Goal: Information Seeking & Learning: Learn about a topic

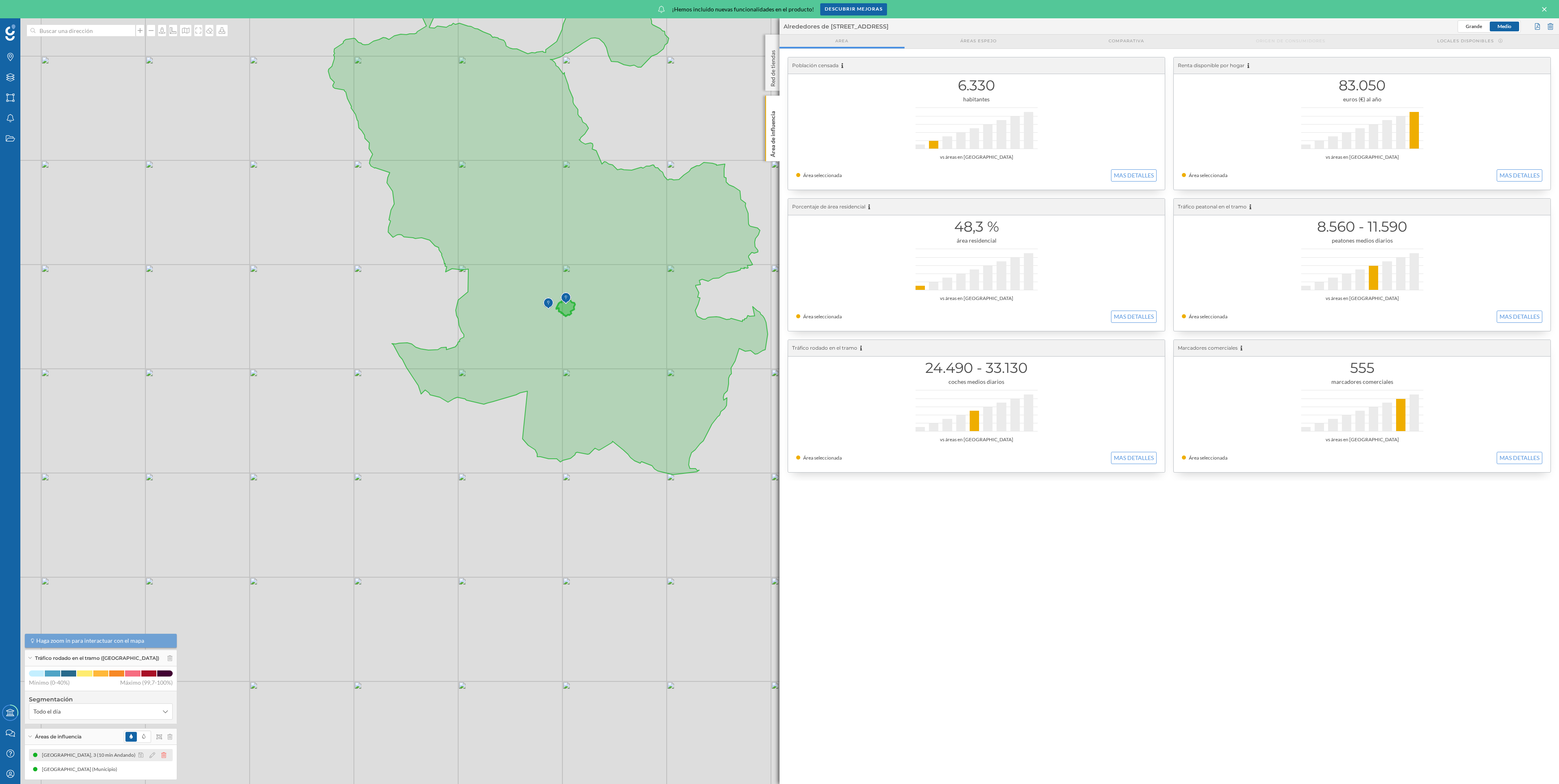
click at [162, 756] on icon at bounding box center [163, 755] width 5 height 5
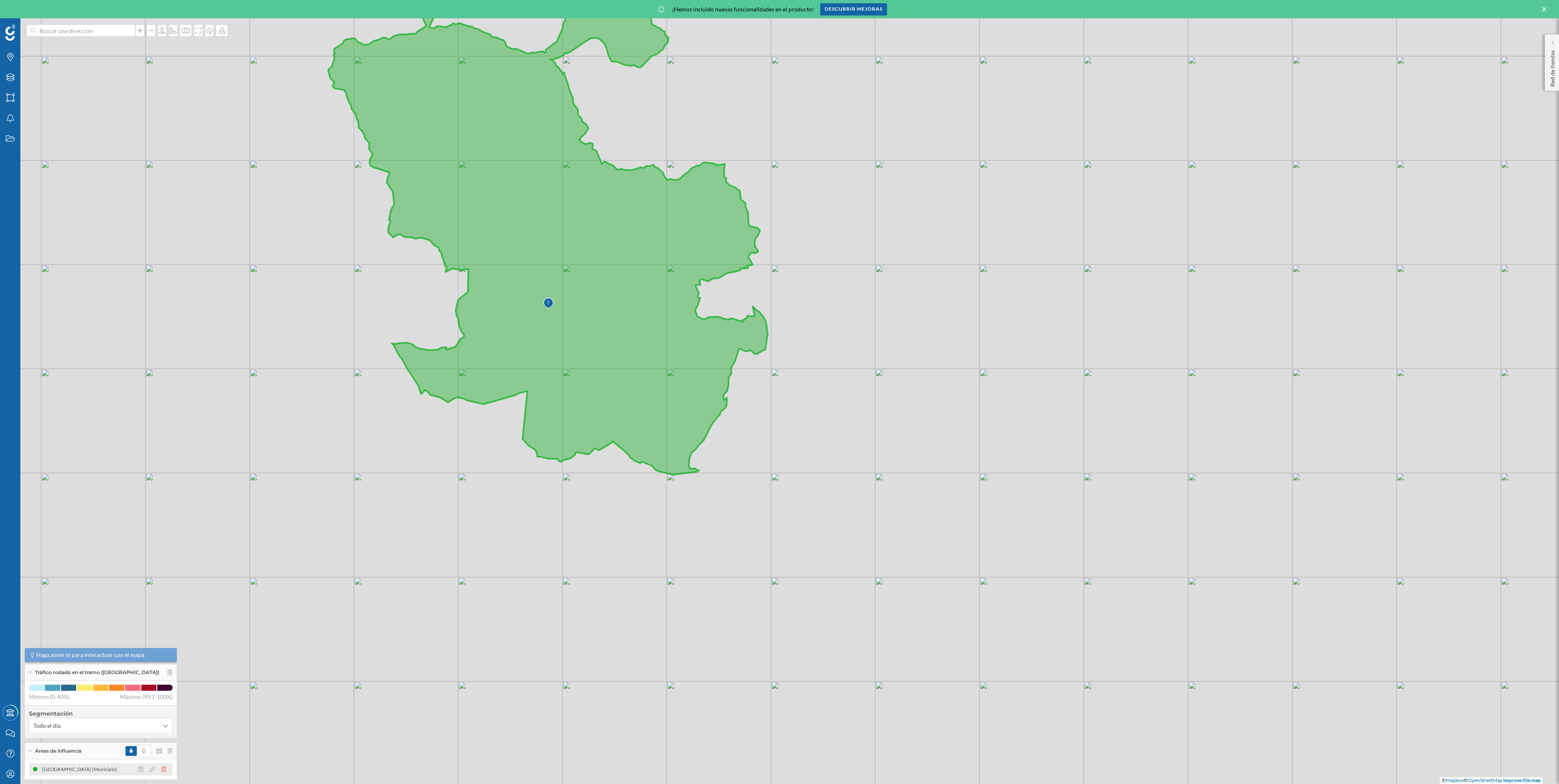
click at [162, 769] on icon at bounding box center [163, 769] width 5 height 5
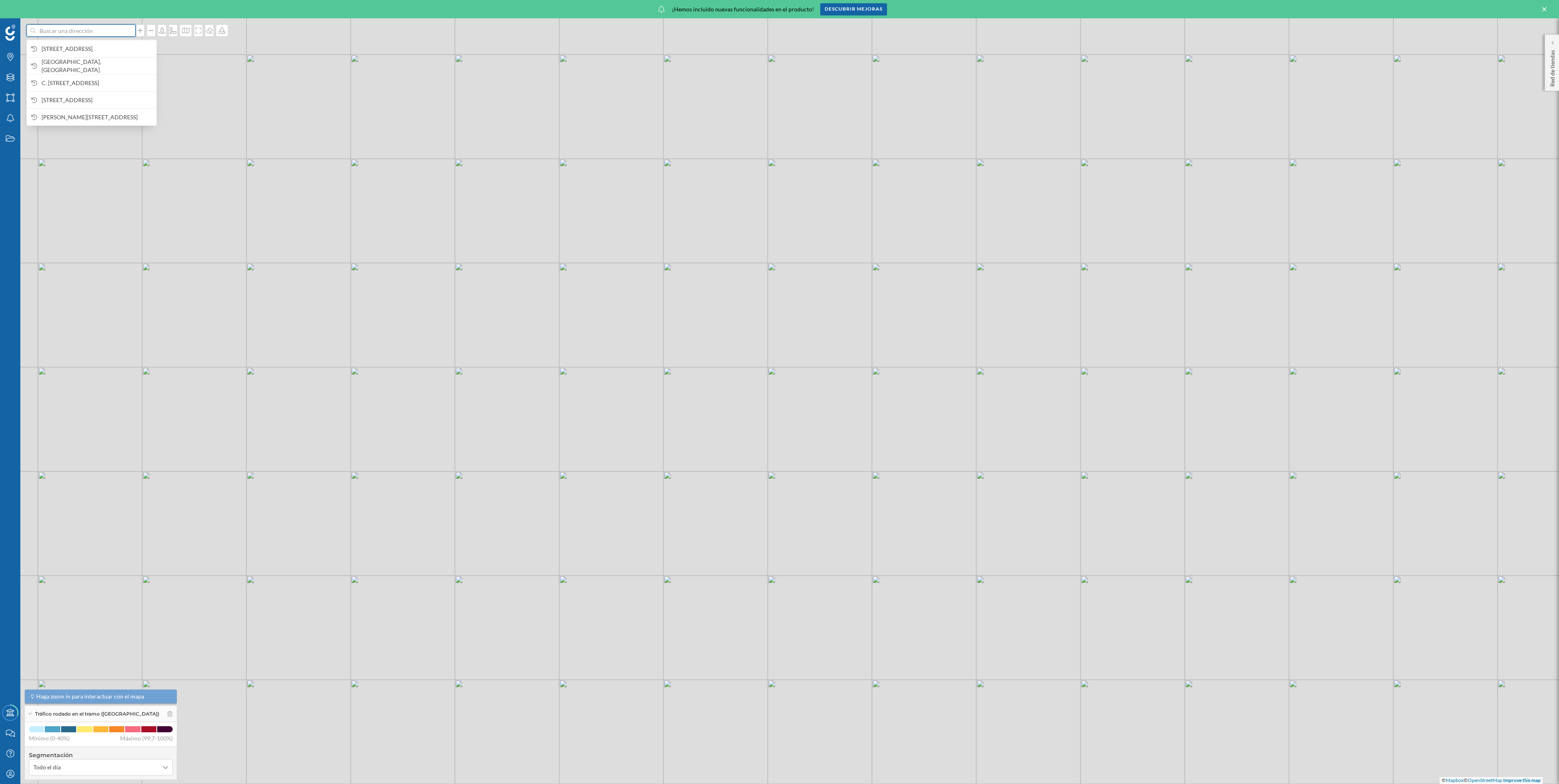
click at [74, 34] on input at bounding box center [81, 30] width 91 height 12
type input "[GEOGRAPHIC_DATA]"
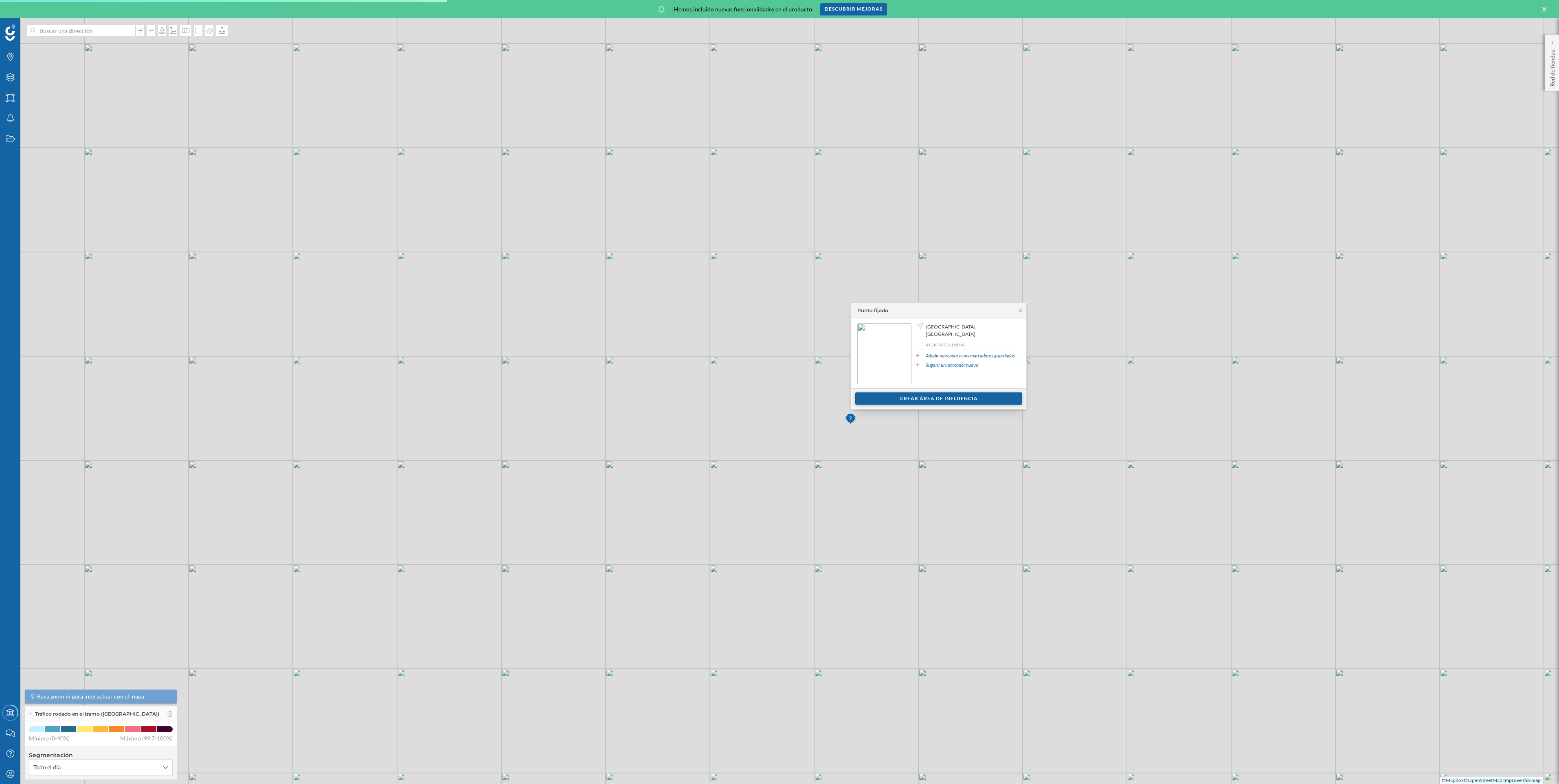
click at [964, 395] on div "Crear área de influencia" at bounding box center [939, 399] width 167 height 12
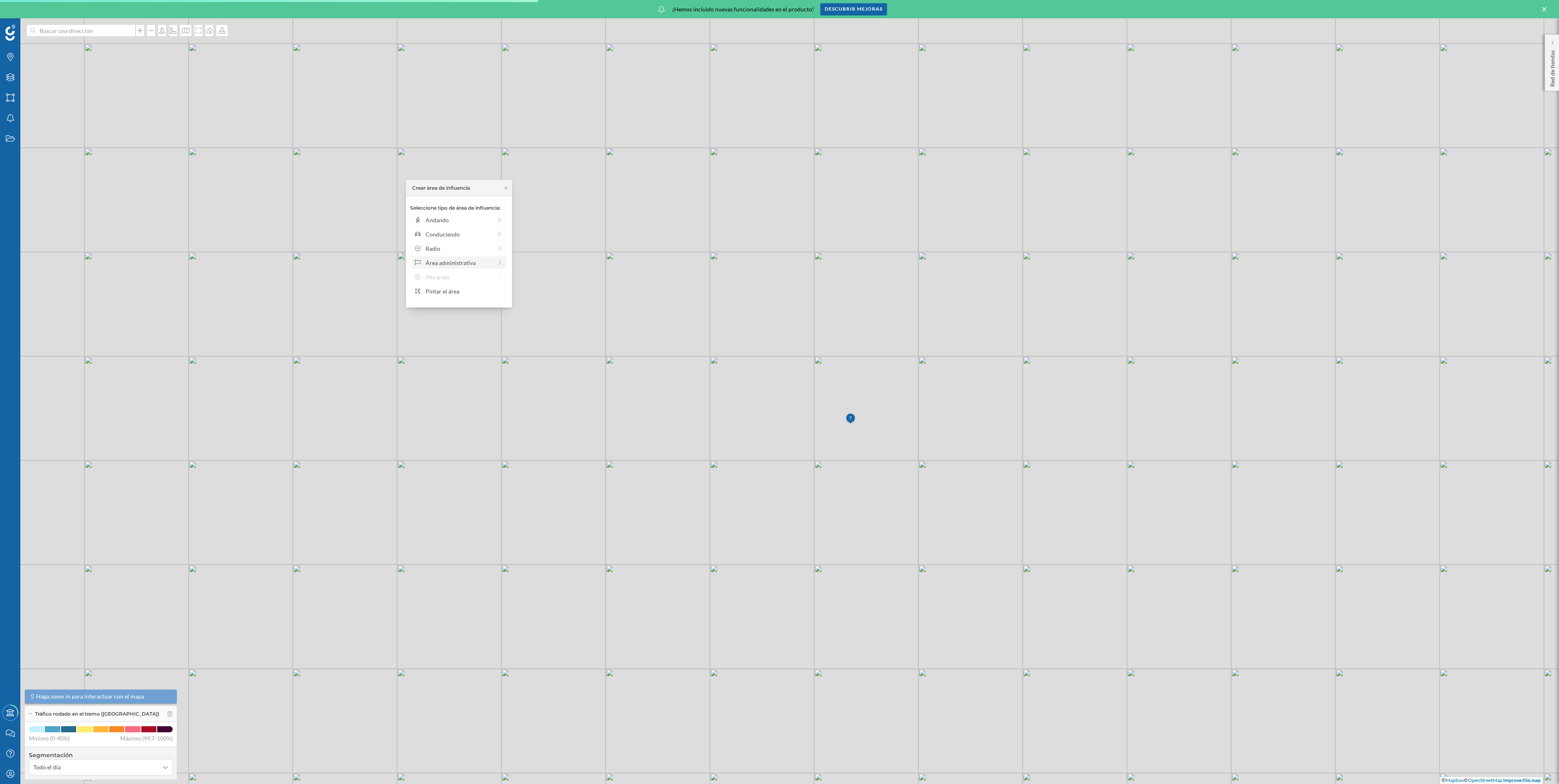
click at [499, 261] on icon at bounding box center [500, 262] width 7 height 5
click at [472, 248] on div "Municipio" at bounding box center [465, 249] width 80 height 8
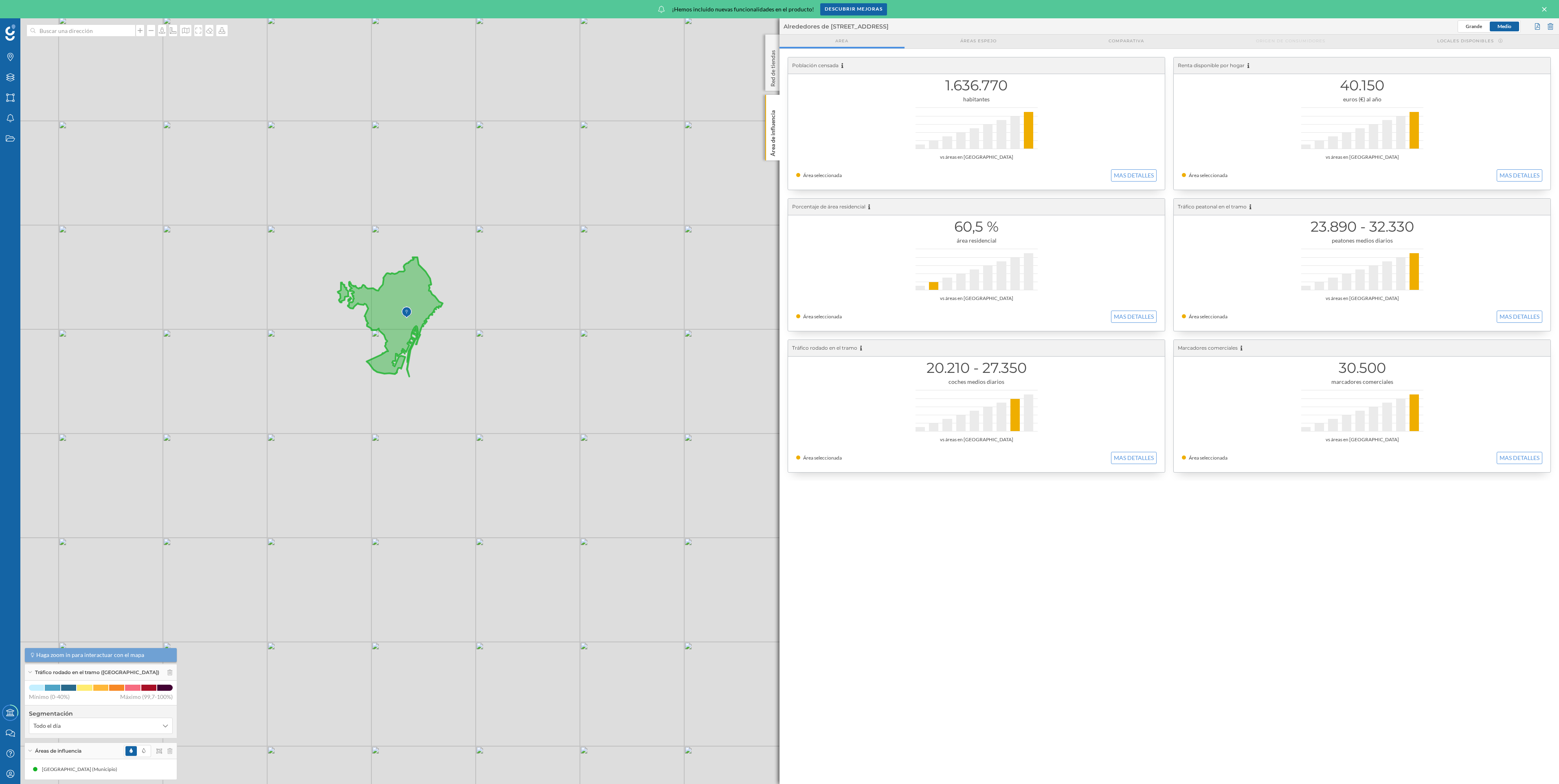
drag, startPoint x: 440, startPoint y: 304, endPoint x: 511, endPoint y: 323, distance: 73.5
click at [511, 323] on div "© Mapbox © OpenStreetMap Improve this map" at bounding box center [780, 401] width 1559 height 766
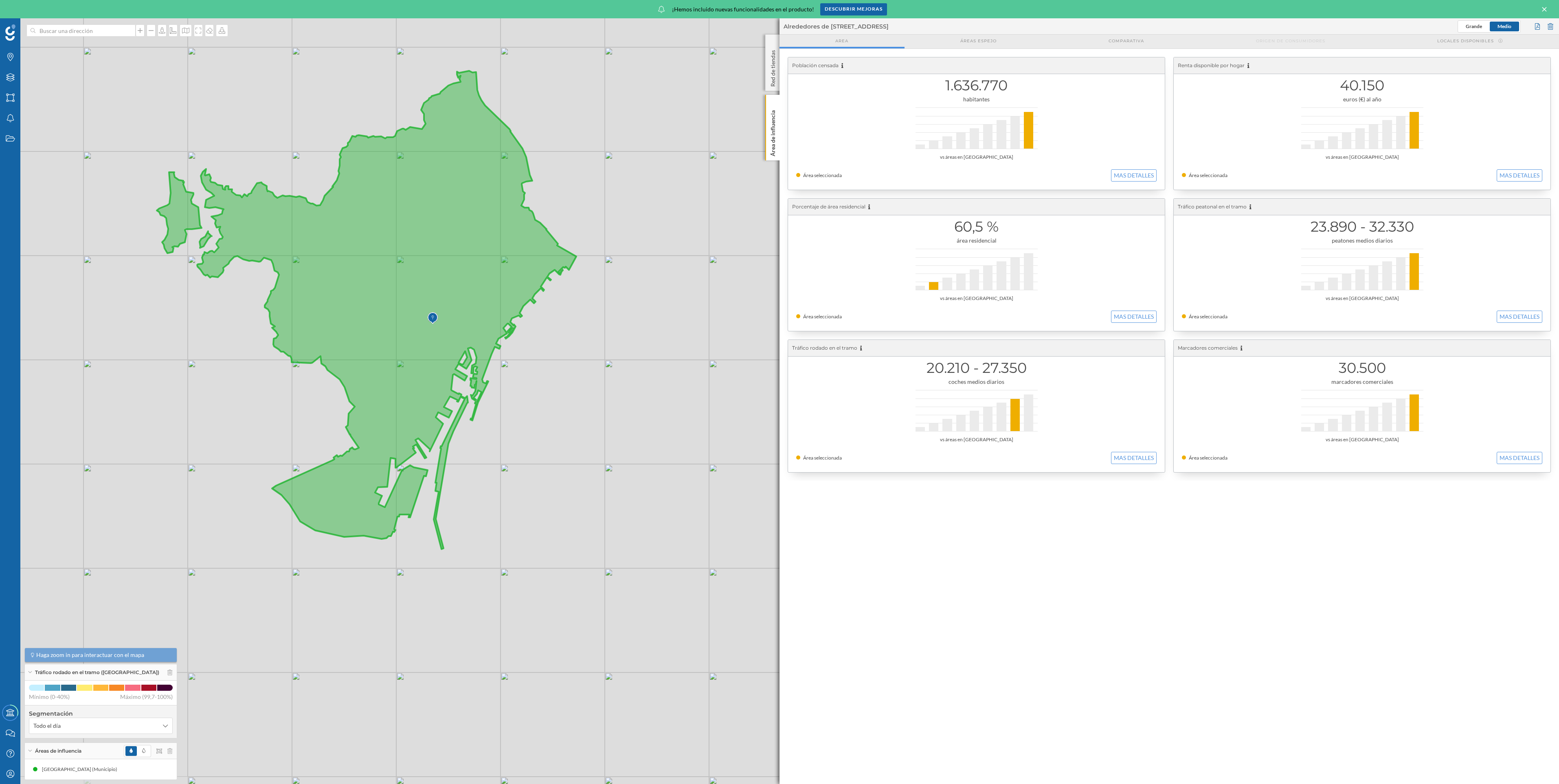
drag, startPoint x: 413, startPoint y: 302, endPoint x: 701, endPoint y: 328, distance: 289.2
click at [701, 328] on div "© Mapbox © OpenStreetMap Improve this map" at bounding box center [780, 401] width 1559 height 766
click at [1144, 170] on button "MAS DETALLES" at bounding box center [1134, 175] width 45 height 12
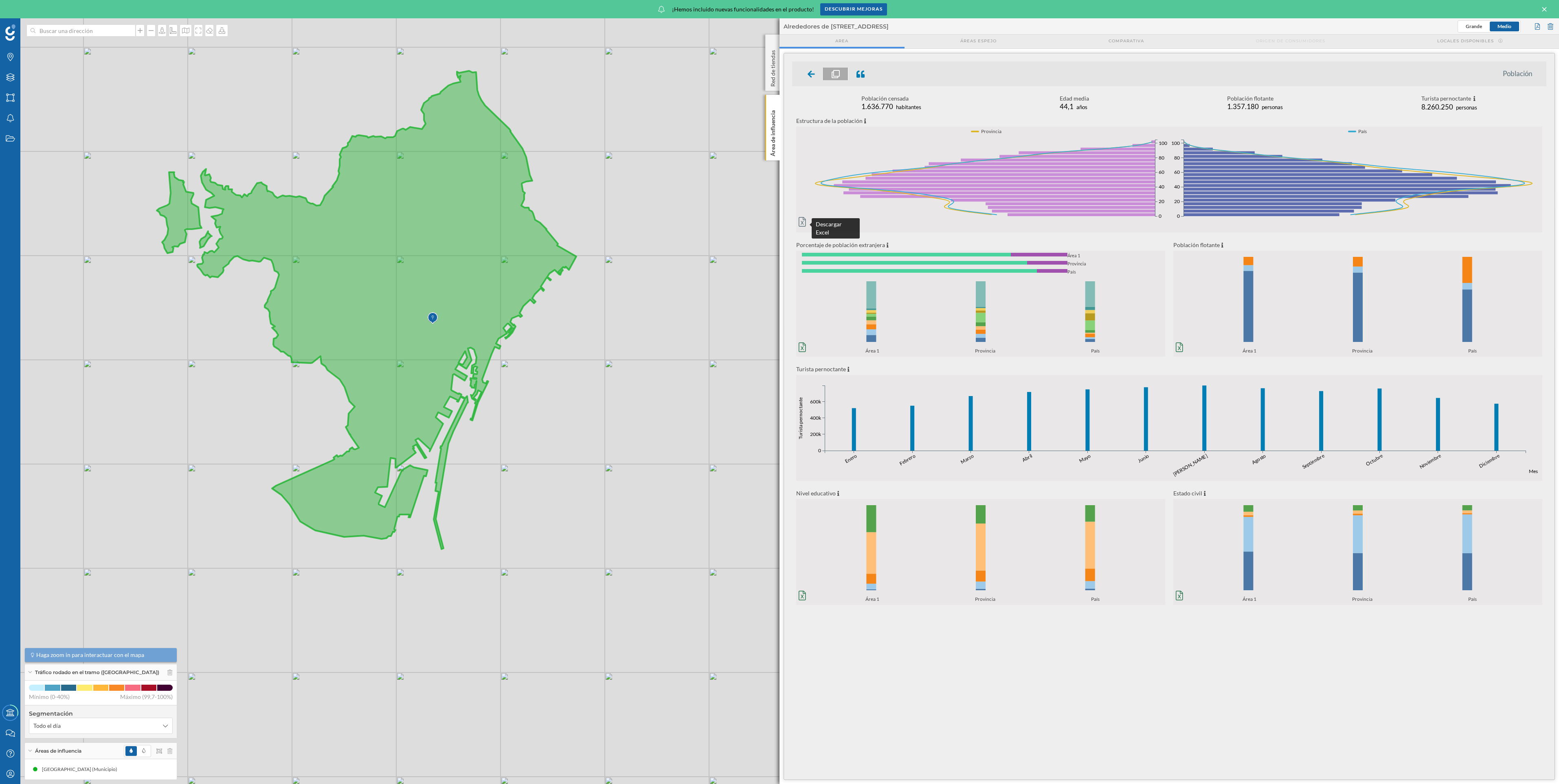
click at [801, 221] on icon at bounding box center [802, 222] width 7 height 10
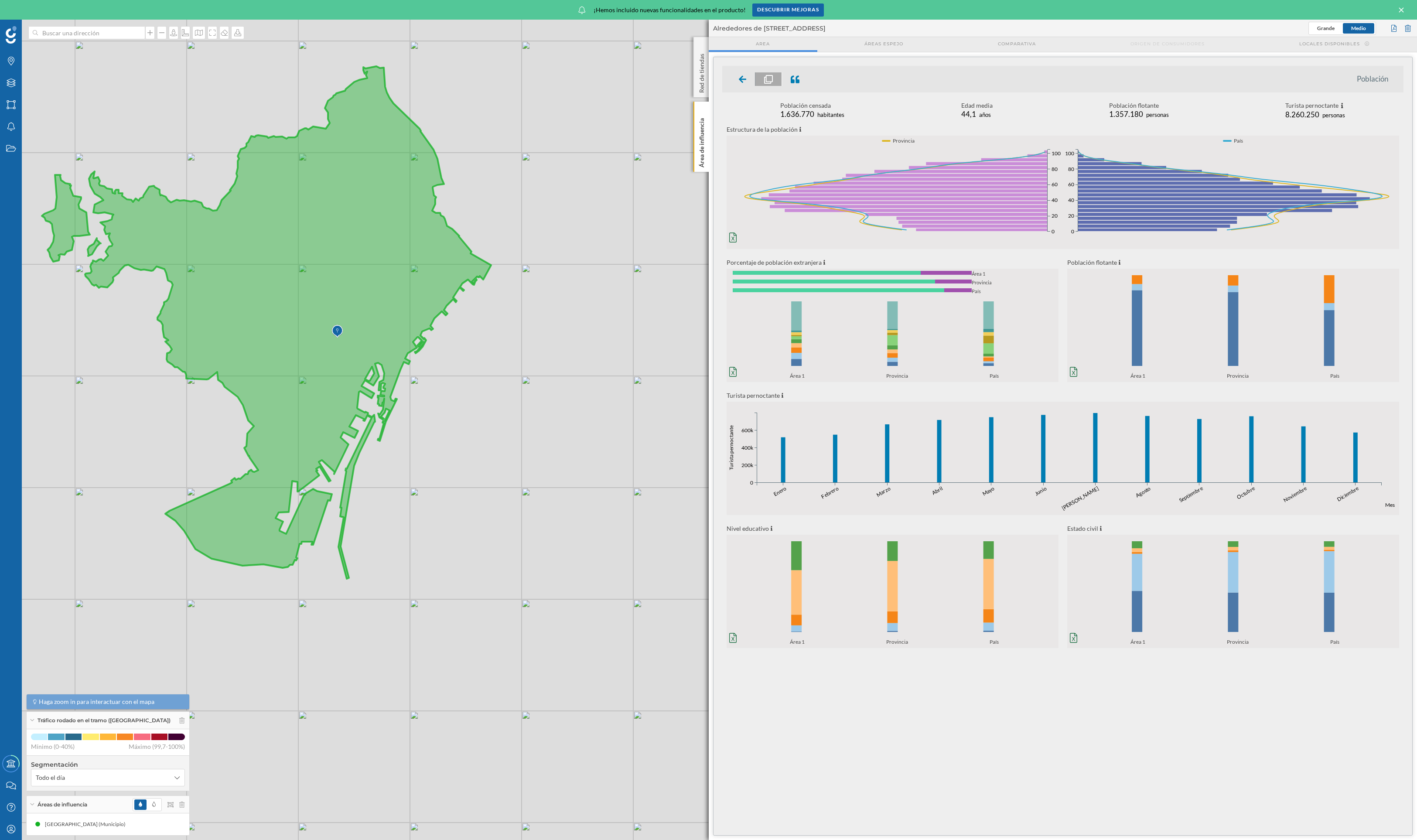
click at [737, 69] on ul "Población" at bounding box center [1063, 79] width 682 height 27
click at [746, 78] on div at bounding box center [743, 79] width 26 height 14
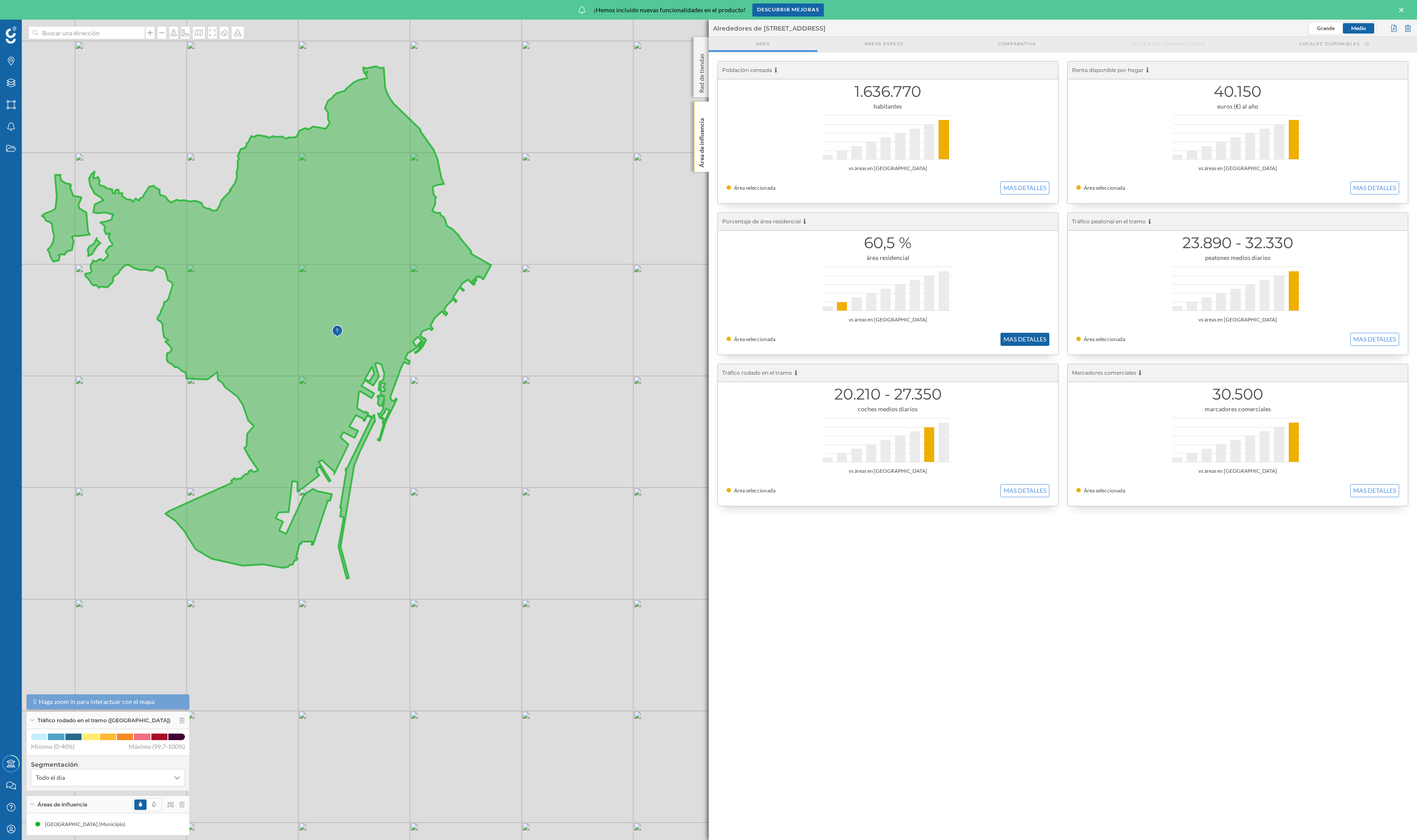
click at [1017, 342] on button "MAS DETALLES" at bounding box center [1025, 339] width 49 height 13
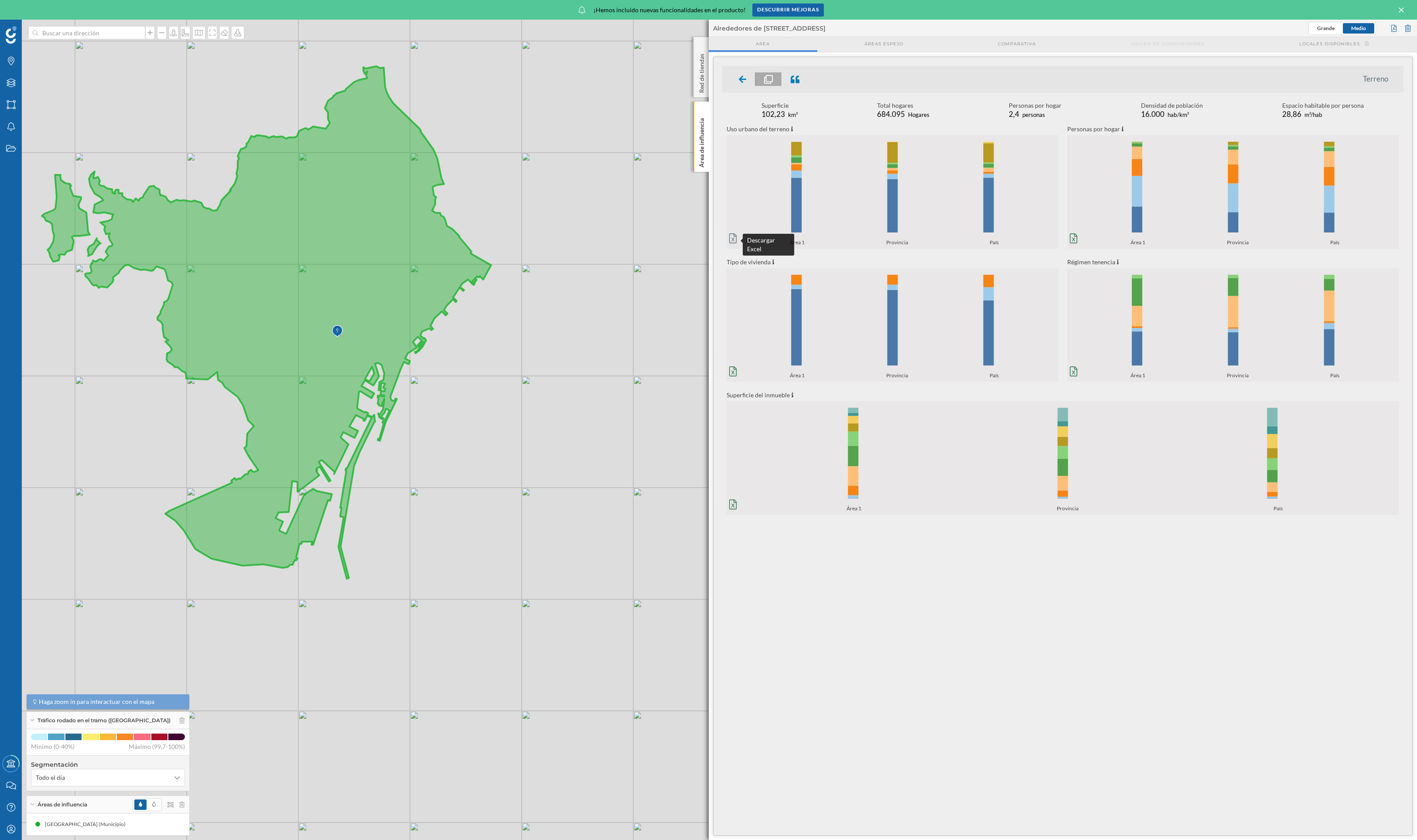
click at [731, 245] on div at bounding box center [733, 240] width 8 height 13
click at [739, 76] on icon at bounding box center [743, 79] width 8 height 8
